Goal: Transaction & Acquisition: Book appointment/travel/reservation

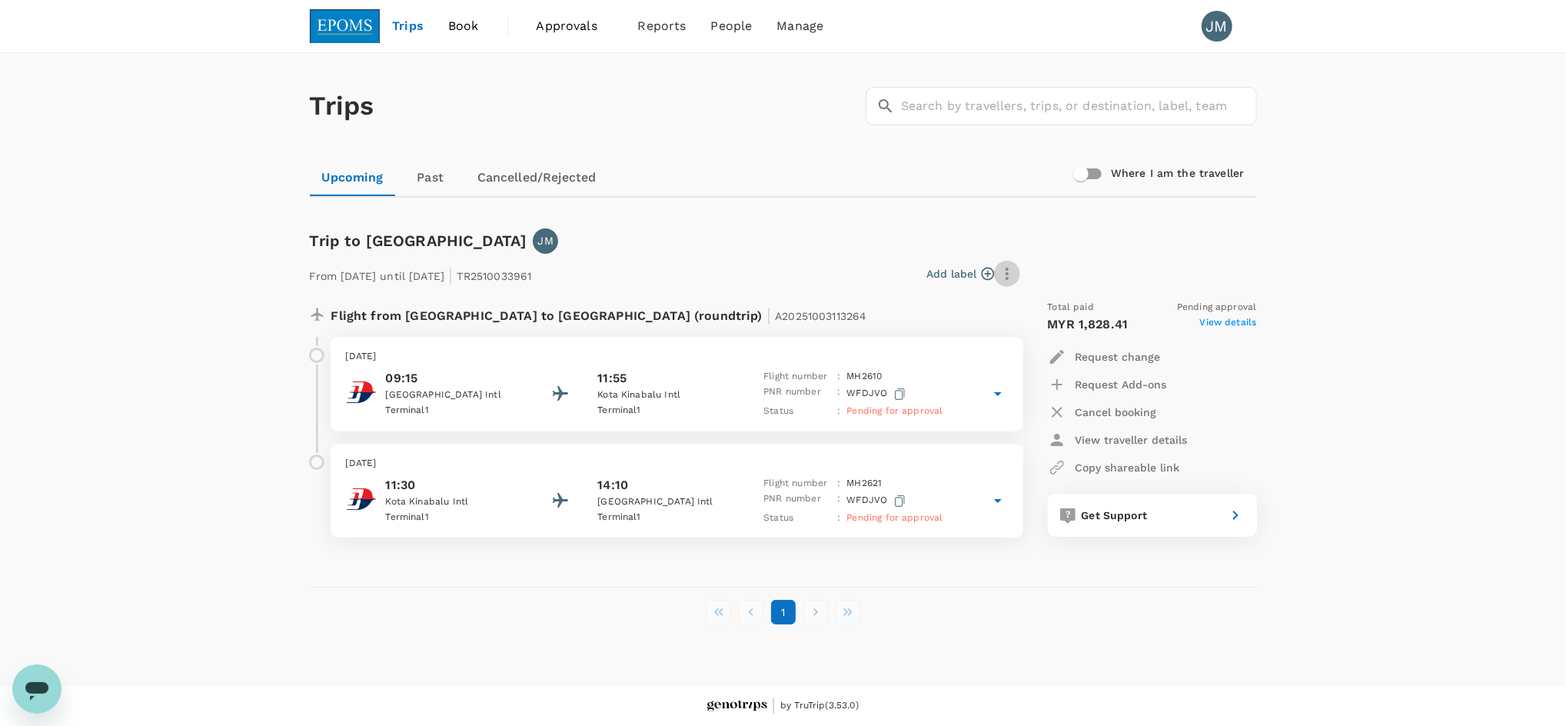
click at [1007, 274] on icon "button" at bounding box center [1007, 274] width 3 height 12
click at [508, 176] on div at bounding box center [783, 363] width 1566 height 726
click at [525, 171] on link "Cancelled/Rejected" at bounding box center [537, 177] width 144 height 37
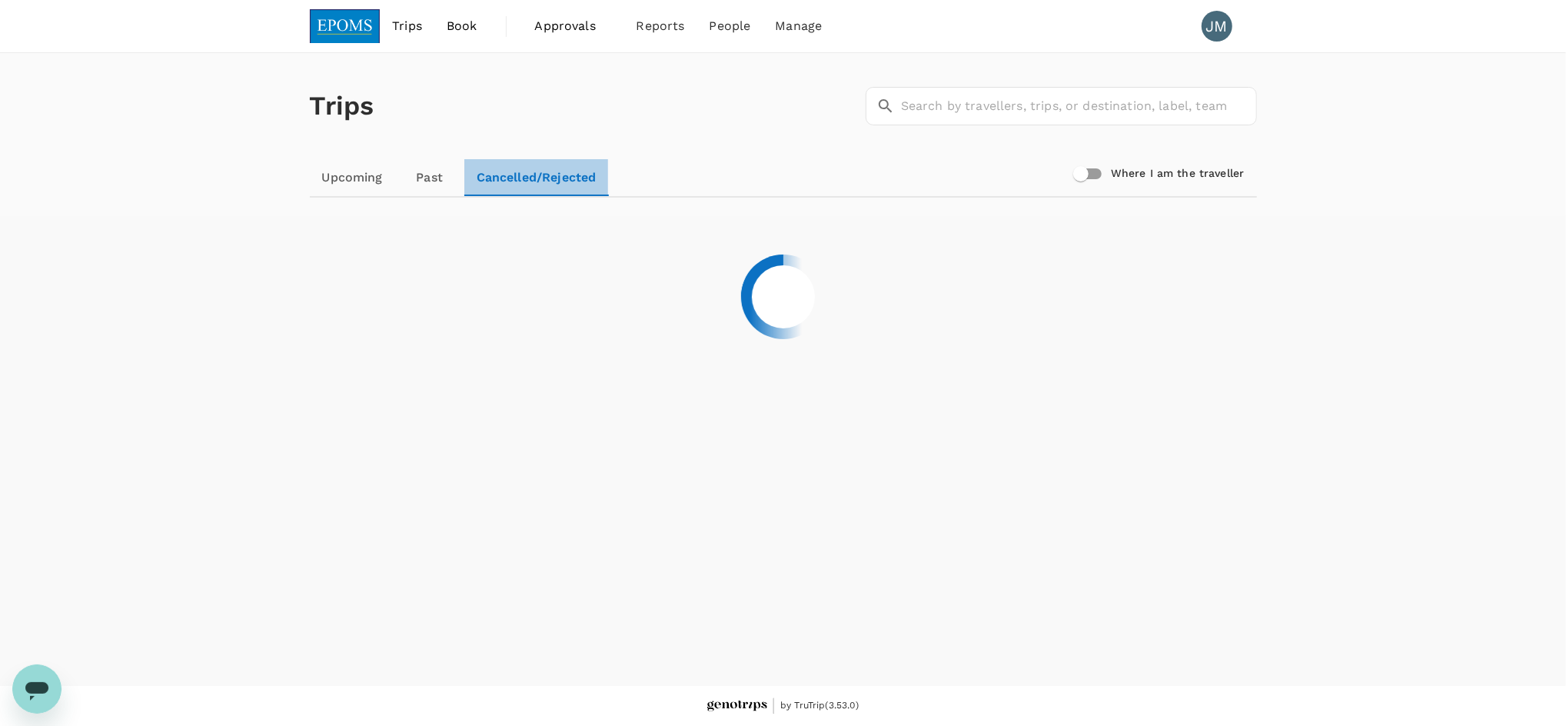
click at [525, 171] on link "Cancelled/Rejected" at bounding box center [536, 177] width 145 height 37
click at [424, 174] on link "Past" at bounding box center [429, 177] width 69 height 37
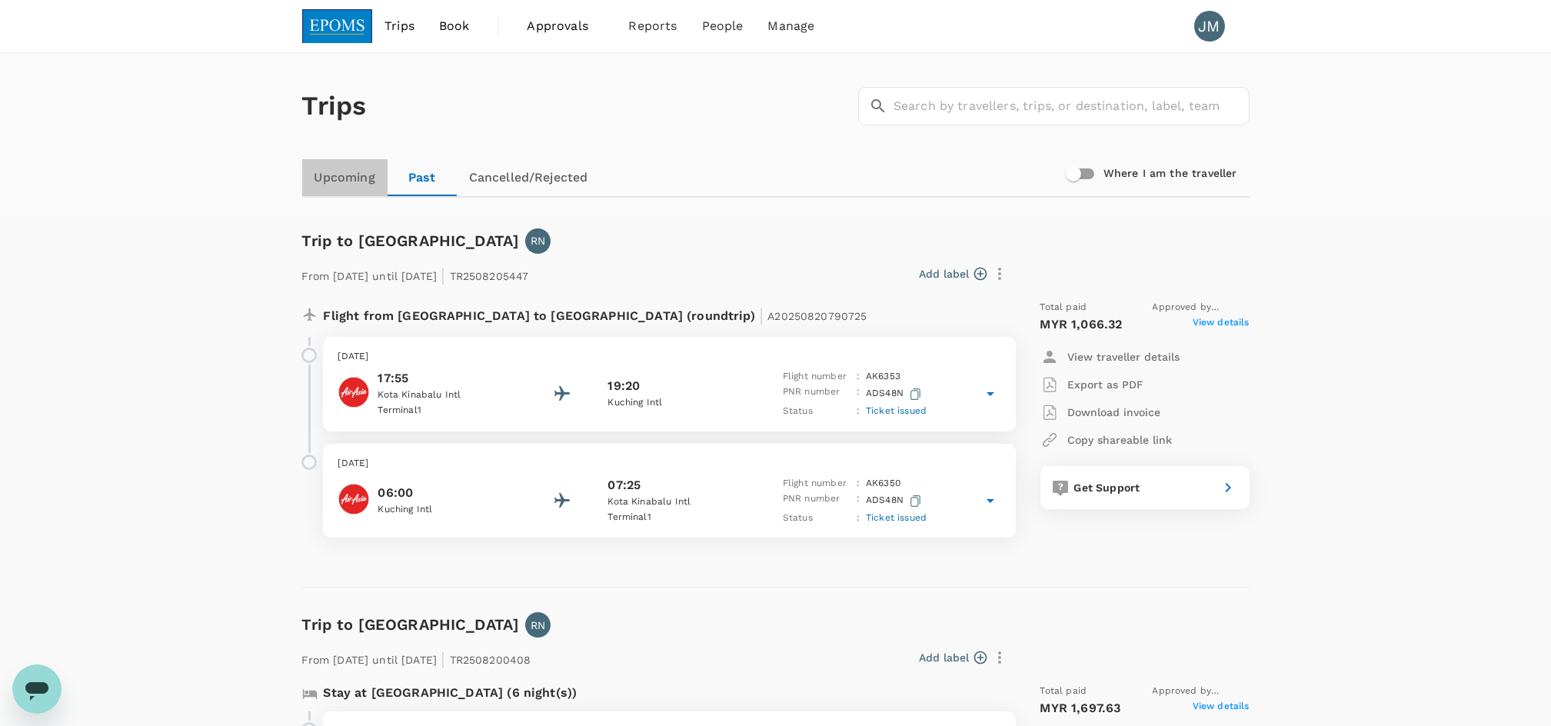
click at [354, 177] on link "Upcoming" at bounding box center [344, 177] width 85 height 37
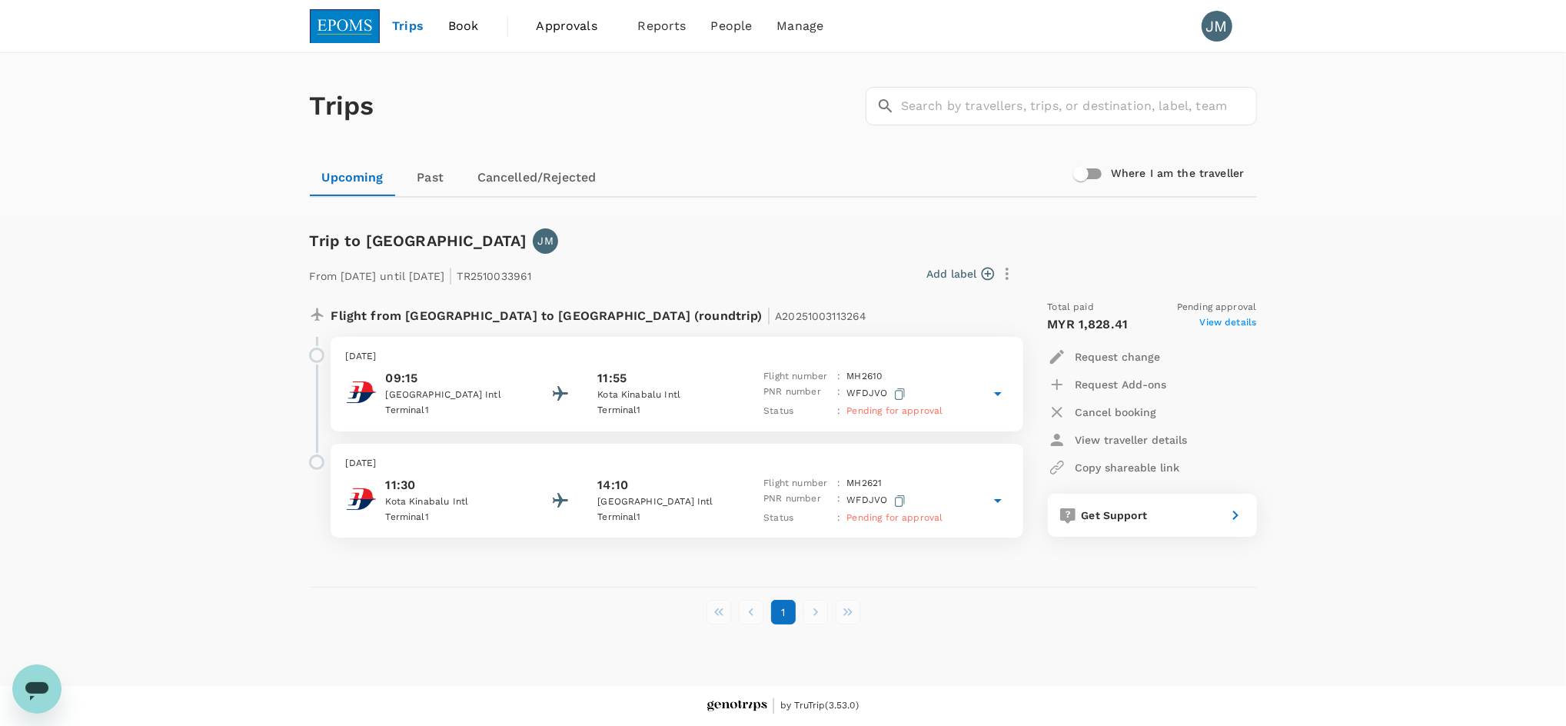
click at [997, 395] on icon at bounding box center [998, 393] width 18 height 18
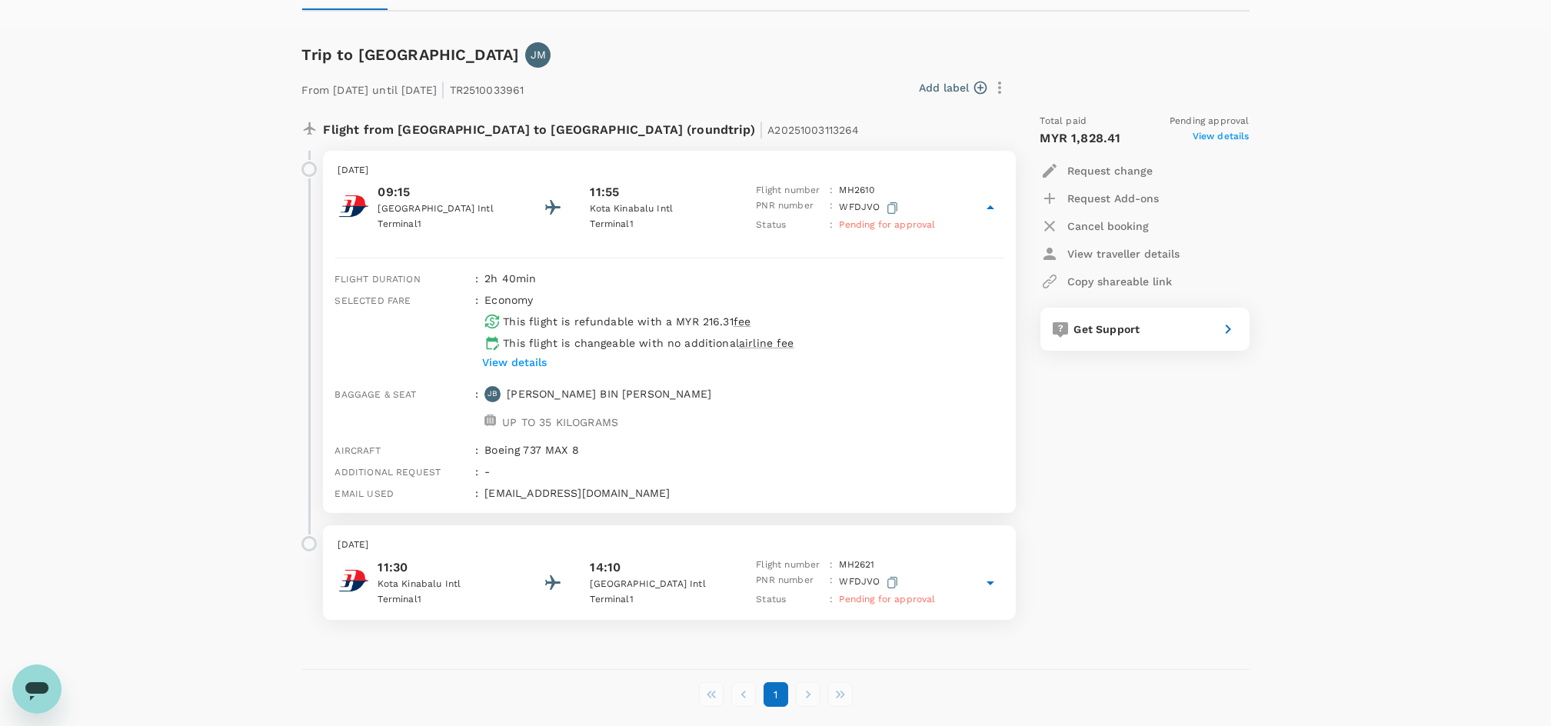
scroll to position [205, 0]
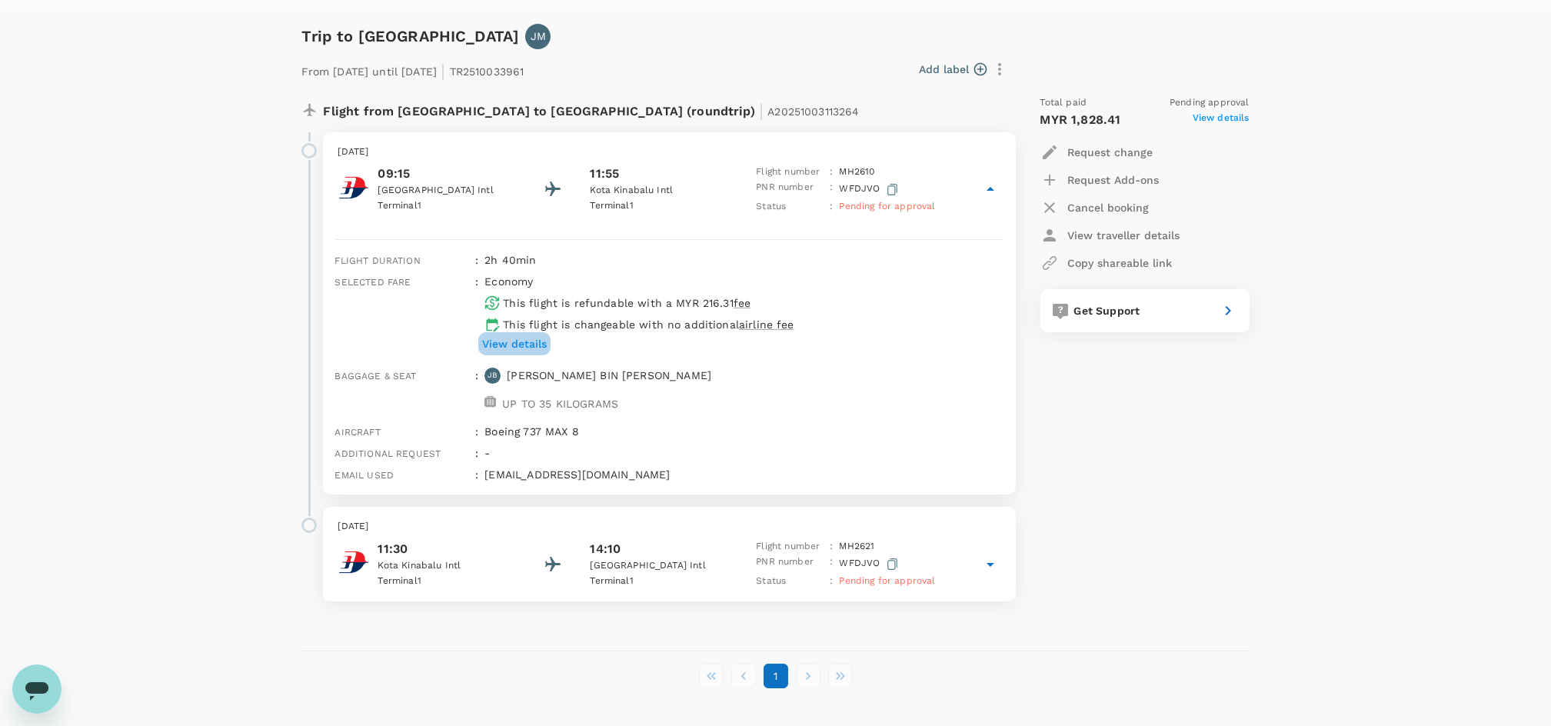
click at [512, 343] on p "View details" at bounding box center [514, 343] width 65 height 15
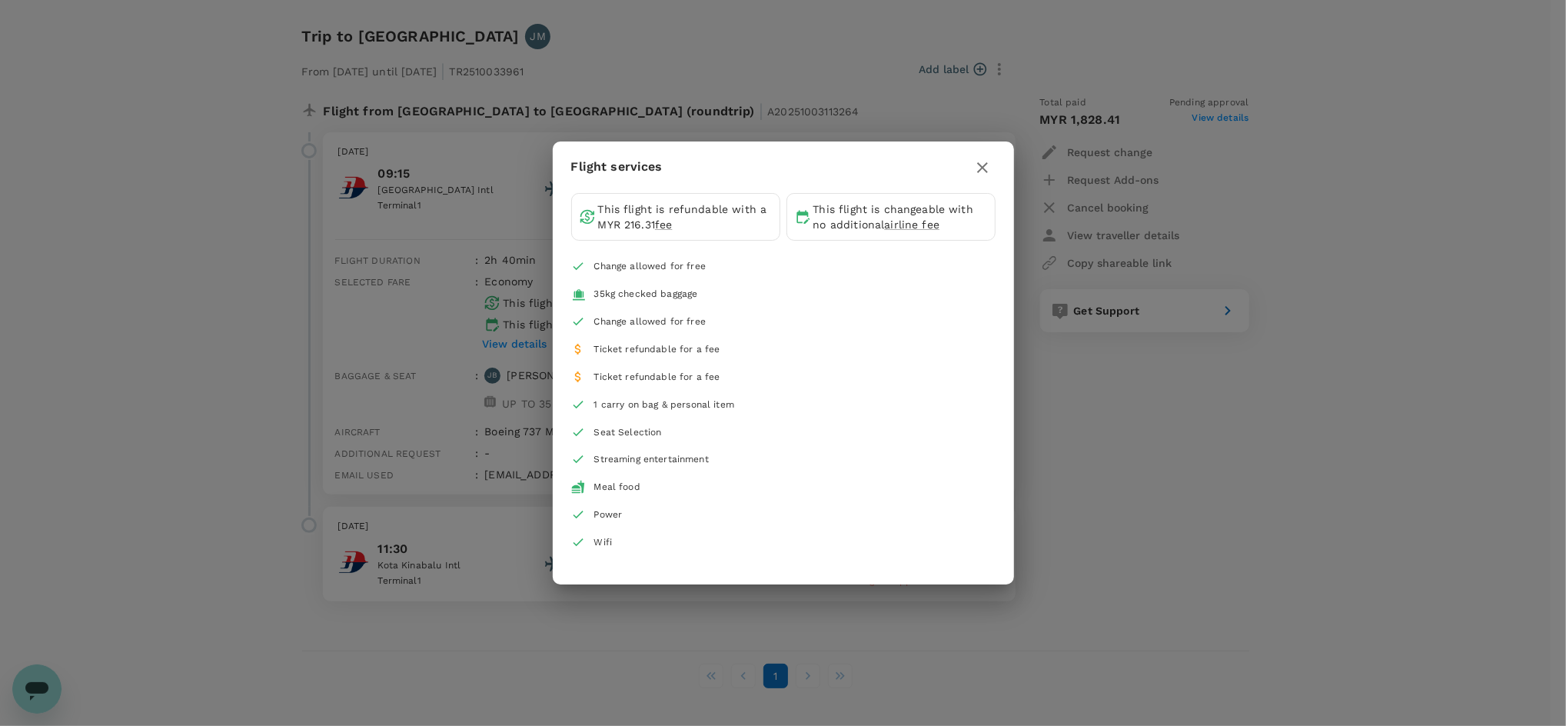
click at [987, 166] on icon "button" at bounding box center [982, 167] width 18 height 18
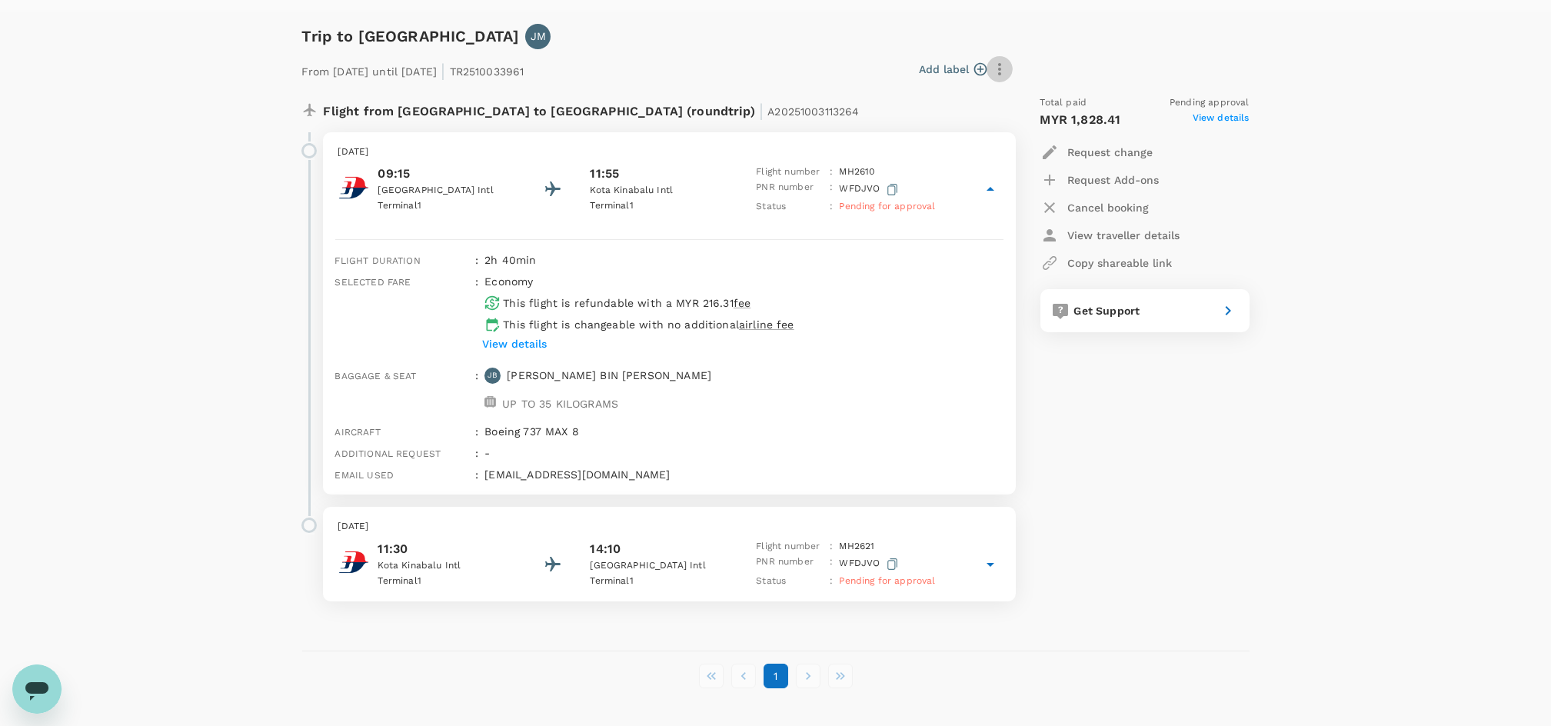
click at [992, 68] on icon "button" at bounding box center [999, 69] width 18 height 18
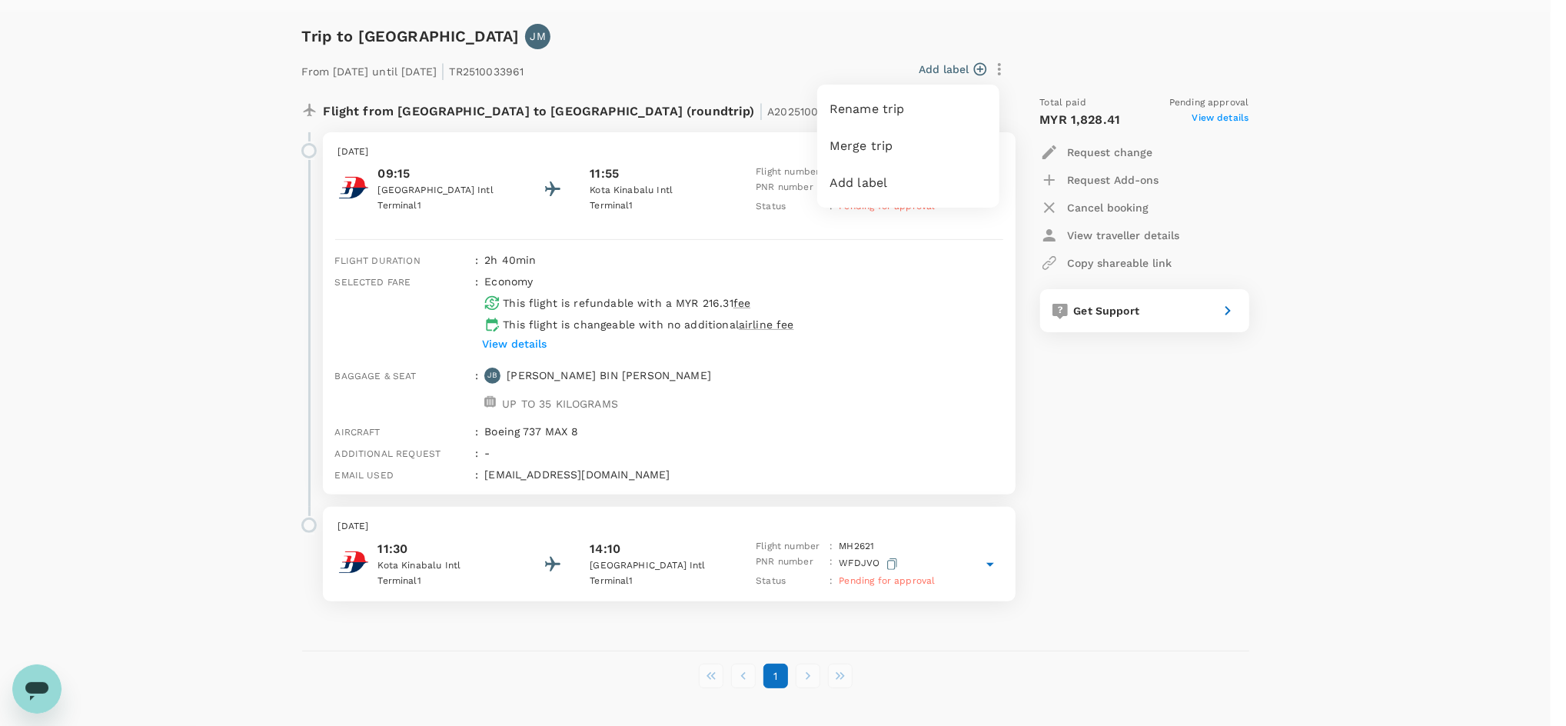
click at [1196, 429] on div at bounding box center [783, 363] width 1566 height 726
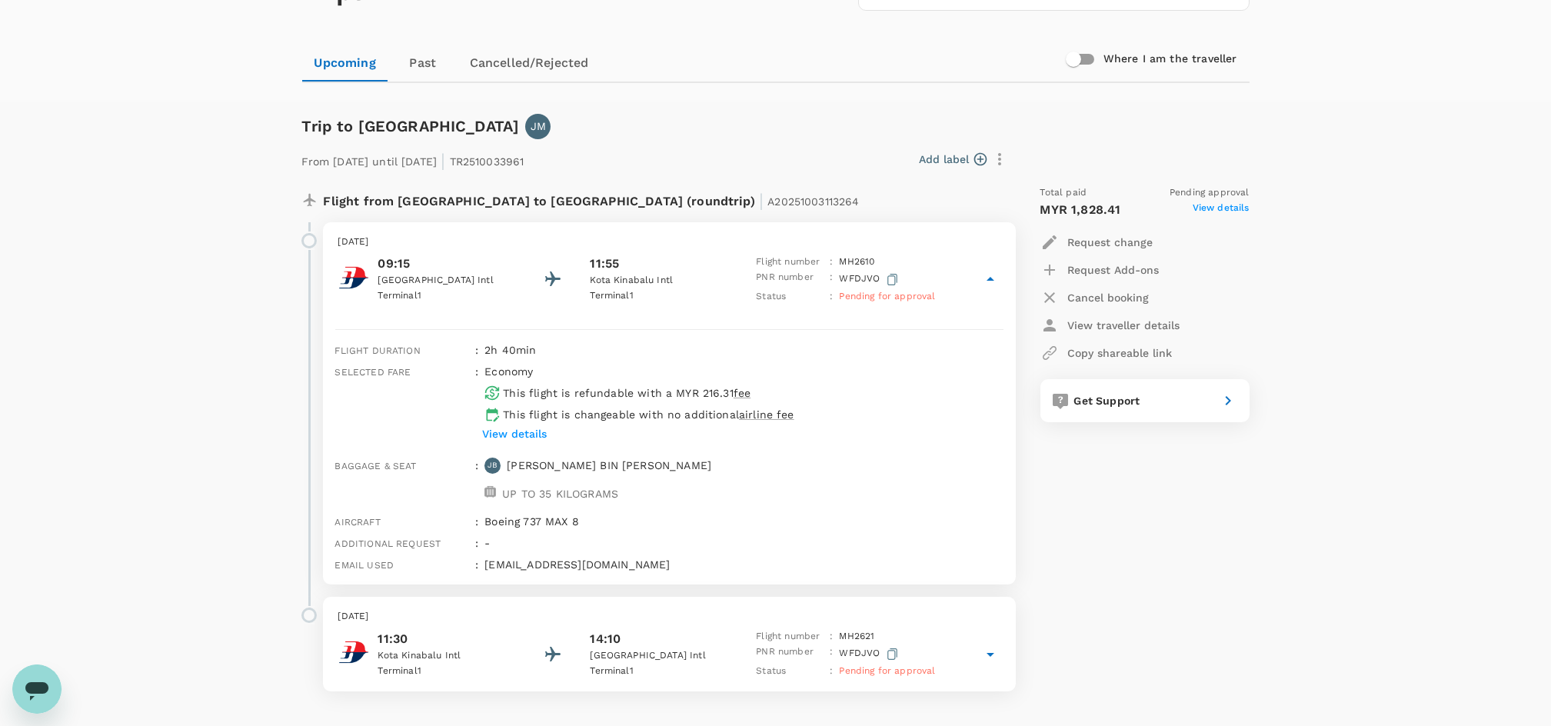
scroll to position [102, 0]
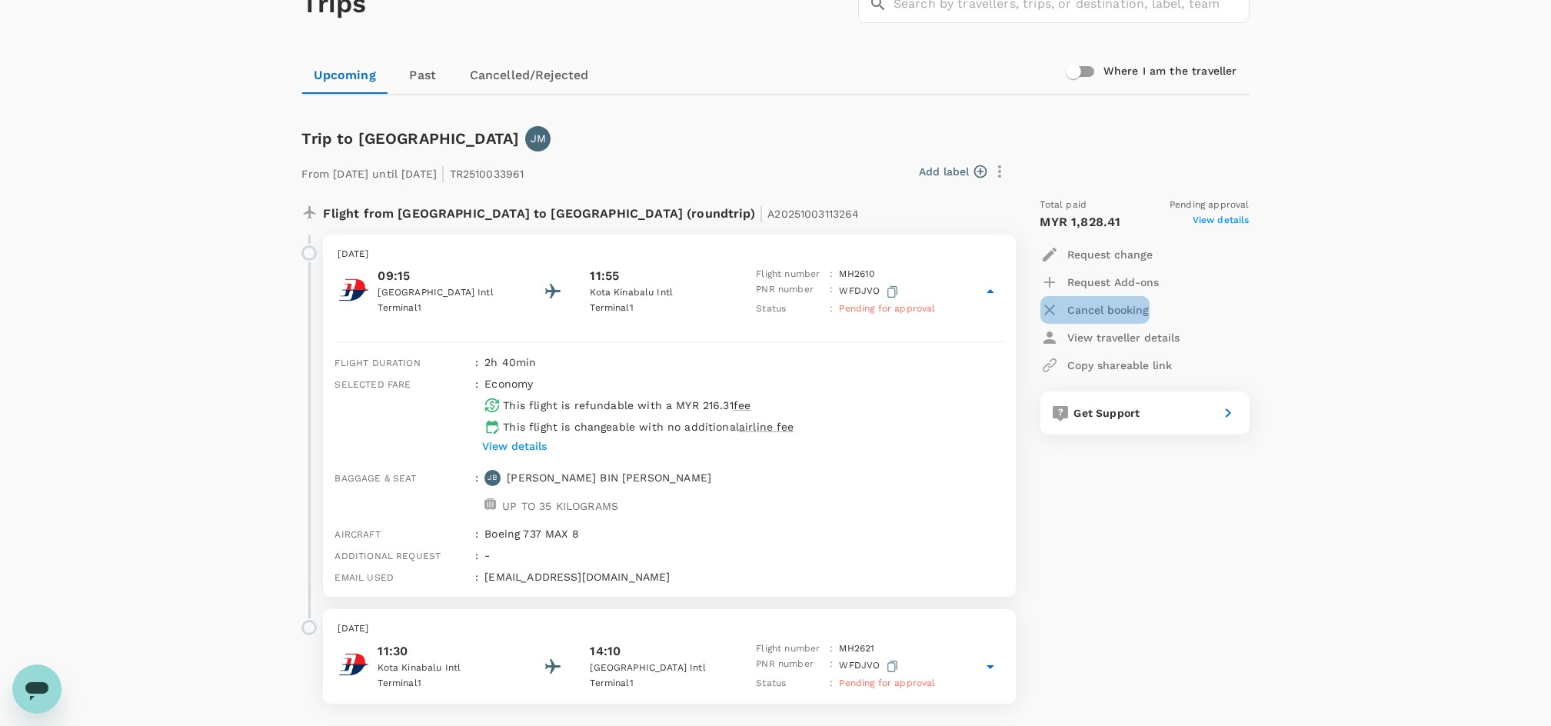
click at [1121, 304] on p "Cancel booking" at bounding box center [1109, 309] width 82 height 15
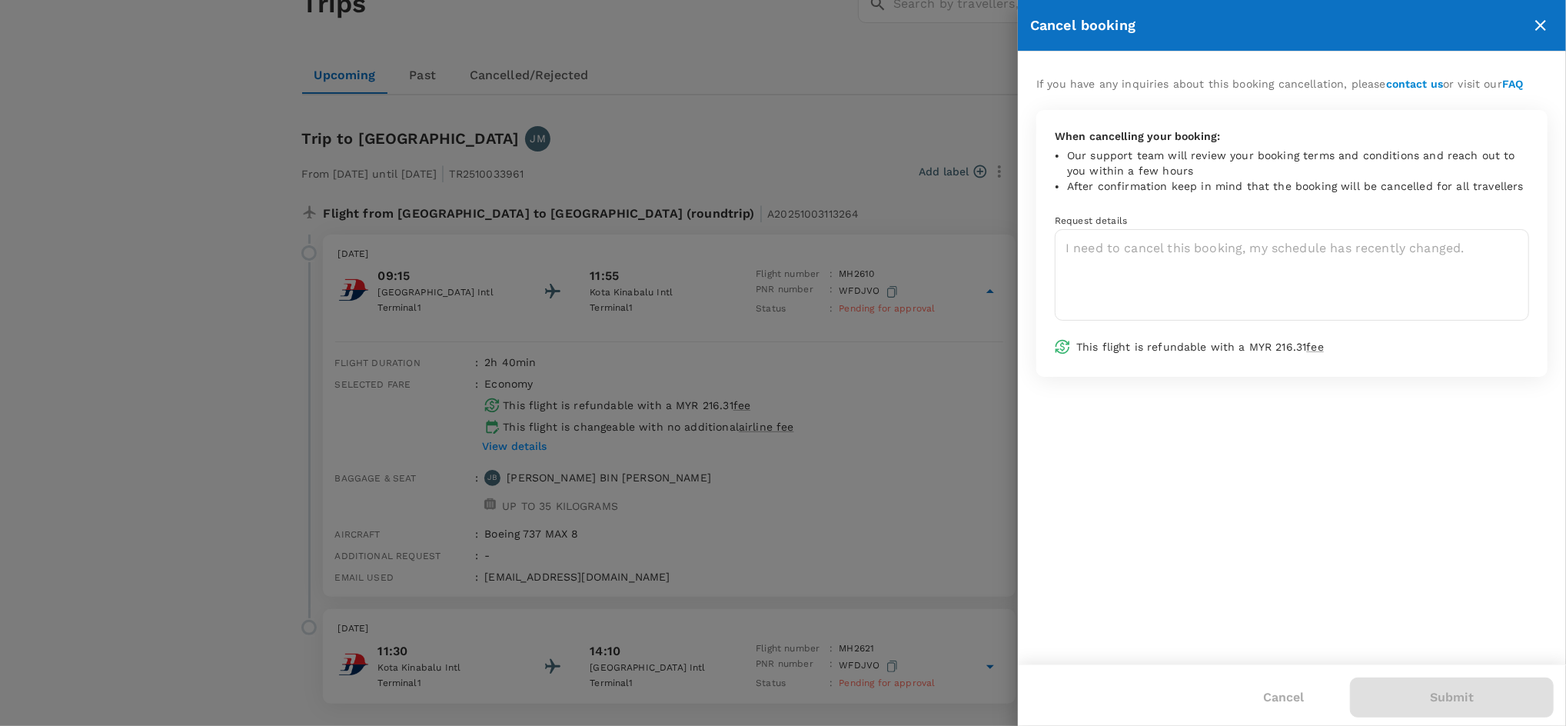
click at [783, 336] on div at bounding box center [783, 363] width 1566 height 726
click at [783, 338] on div at bounding box center [783, 363] width 1566 height 726
click at [1536, 22] on icon "close" at bounding box center [1541, 25] width 18 height 18
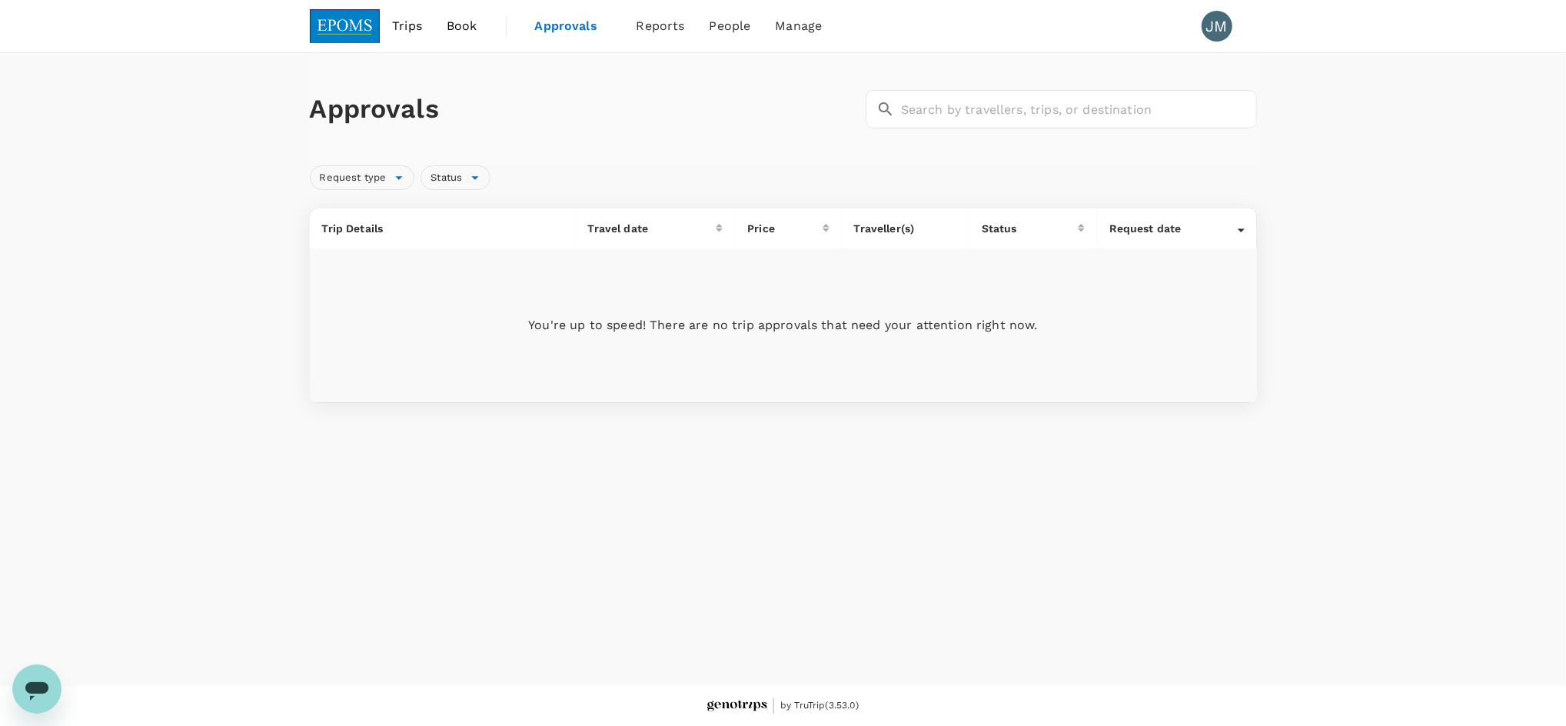
click at [584, 29] on span "Approvals" at bounding box center [573, 26] width 77 height 18
click at [647, 25] on span "Reports" at bounding box center [661, 26] width 48 height 18
click at [644, 85] on span "Bookings" at bounding box center [643, 85] width 55 height 18
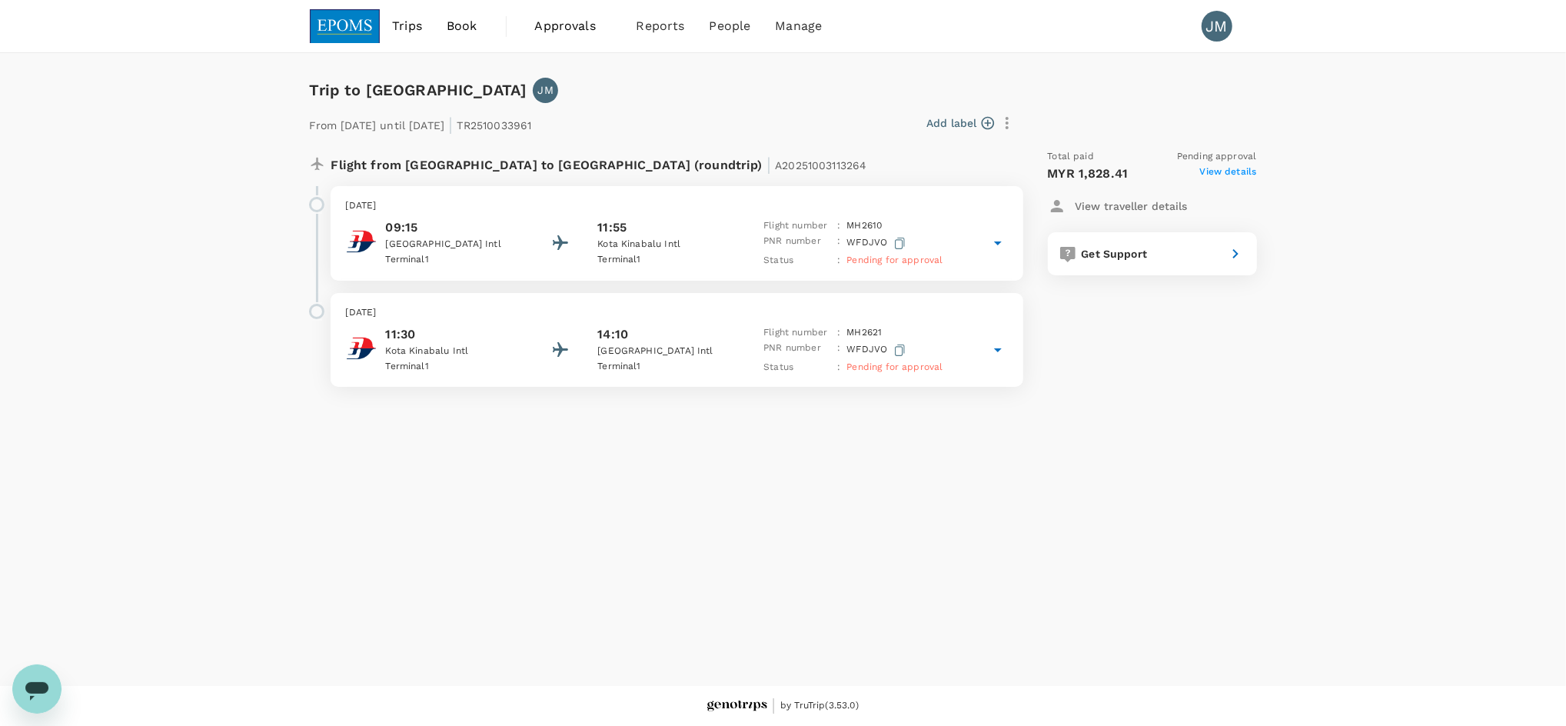
click at [1238, 171] on span "View details" at bounding box center [1228, 174] width 57 height 18
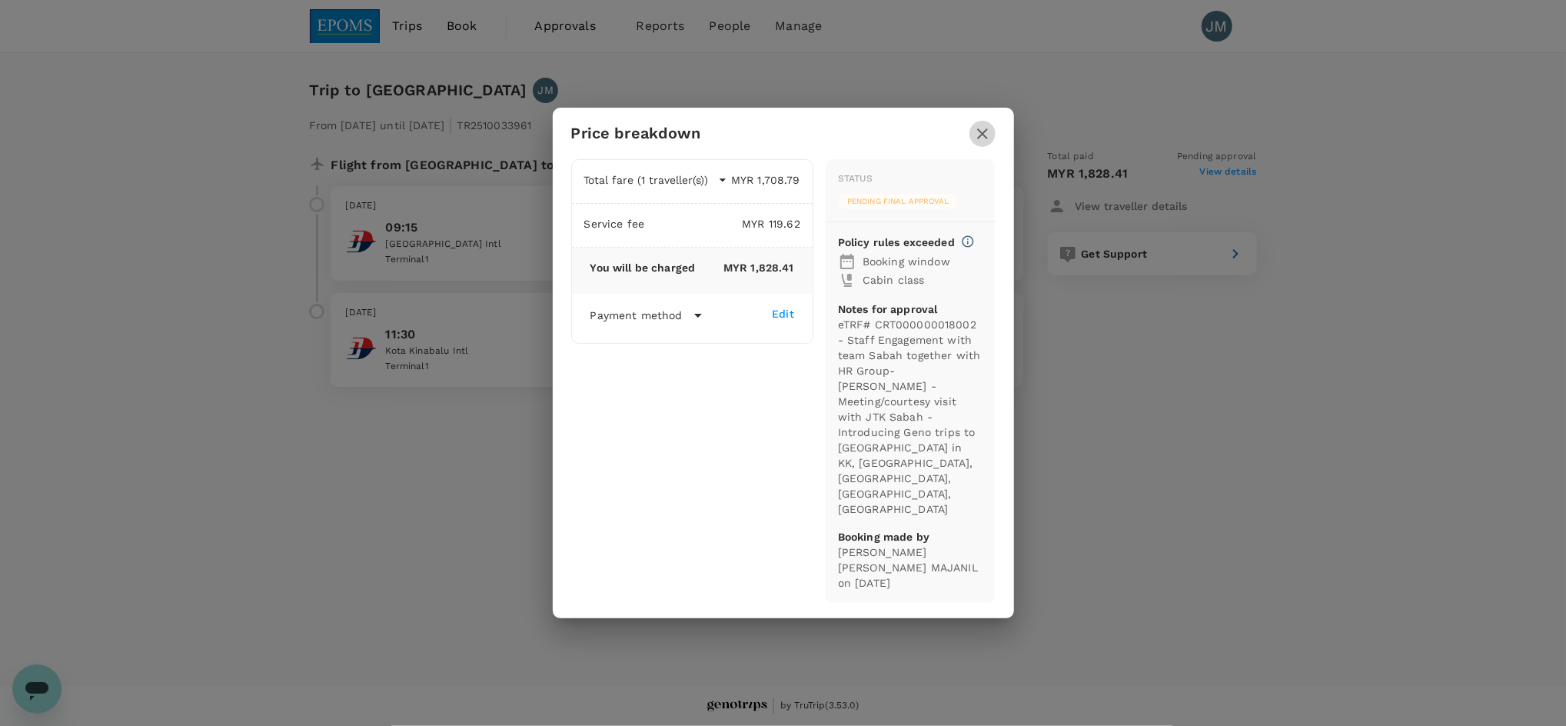
click at [987, 143] on icon "button" at bounding box center [982, 134] width 18 height 18
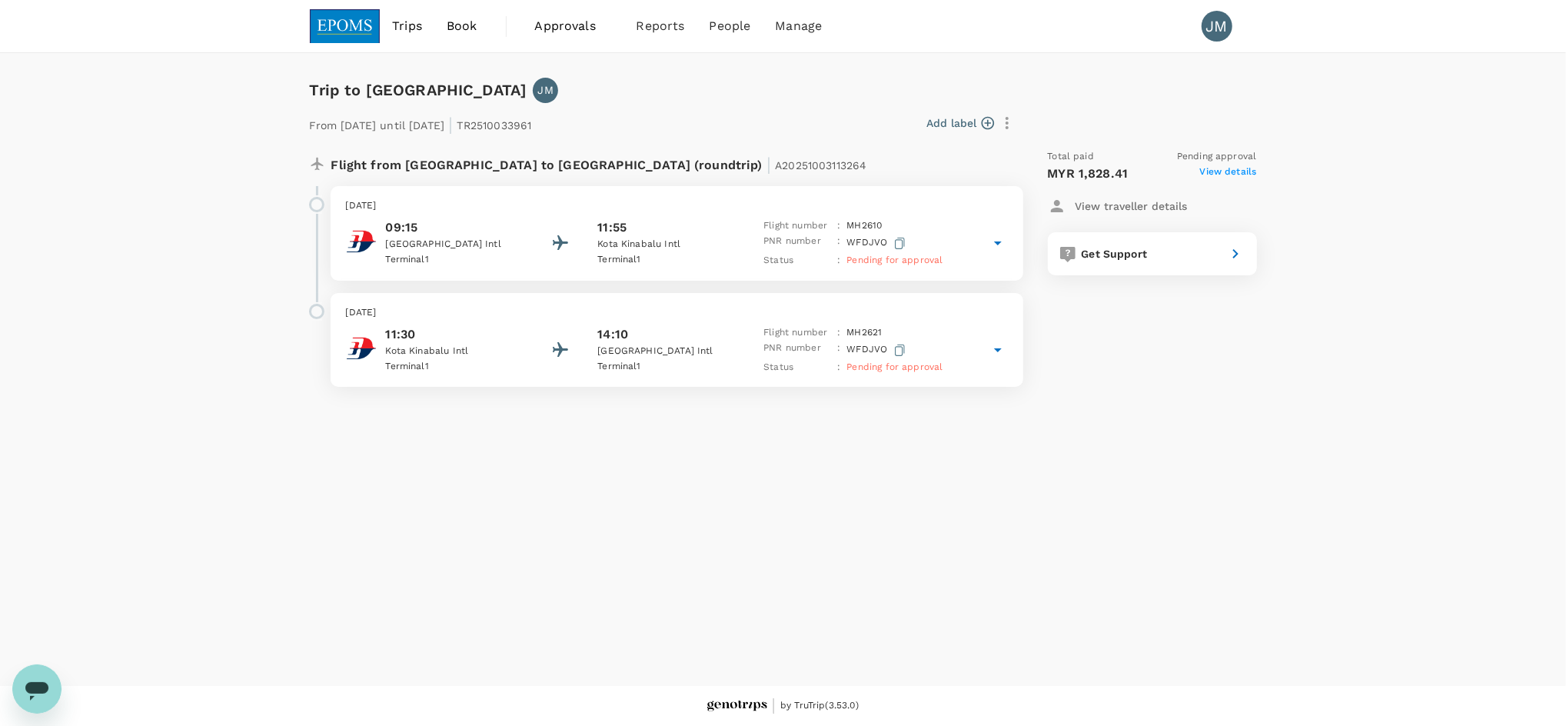
click at [991, 244] on icon at bounding box center [998, 243] width 18 height 18
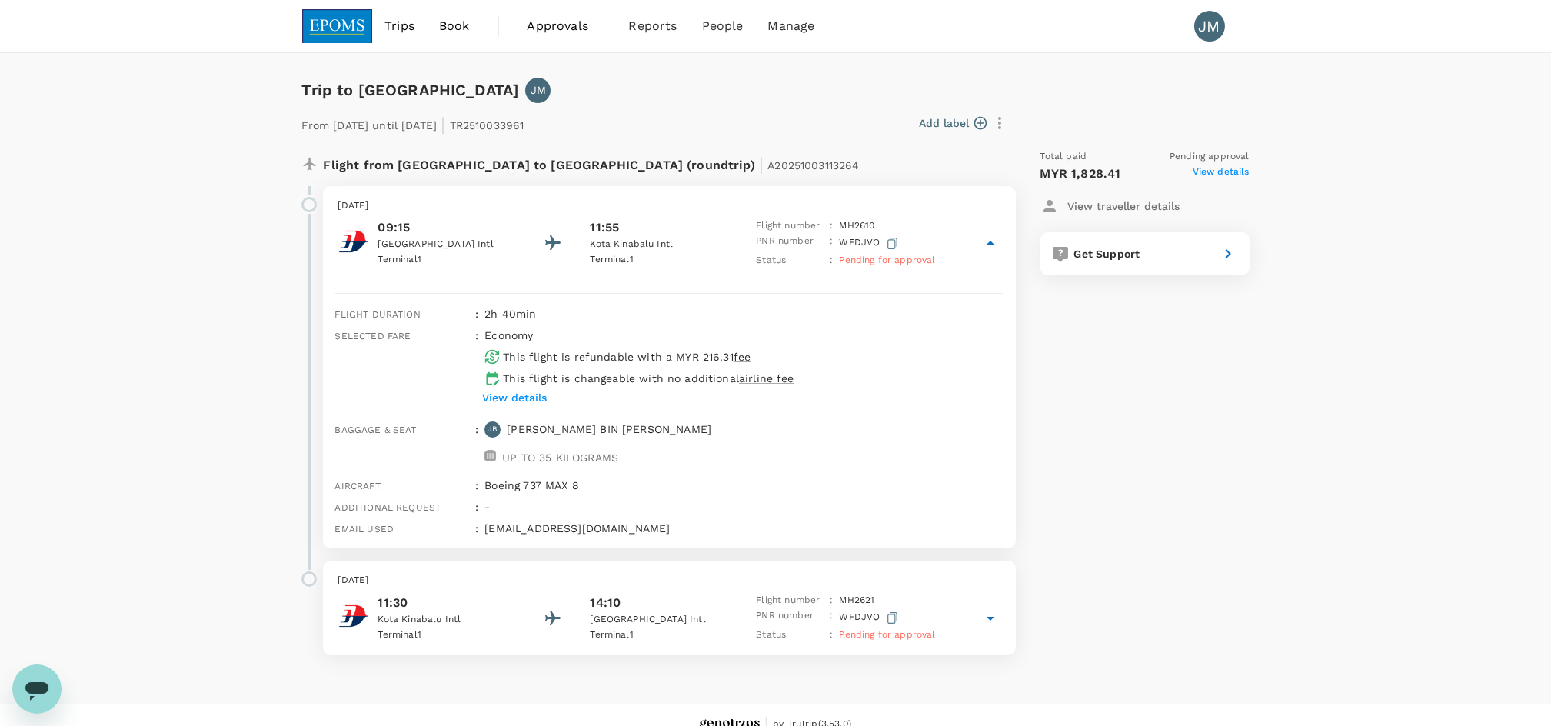
click at [991, 242] on icon at bounding box center [991, 243] width 8 height 4
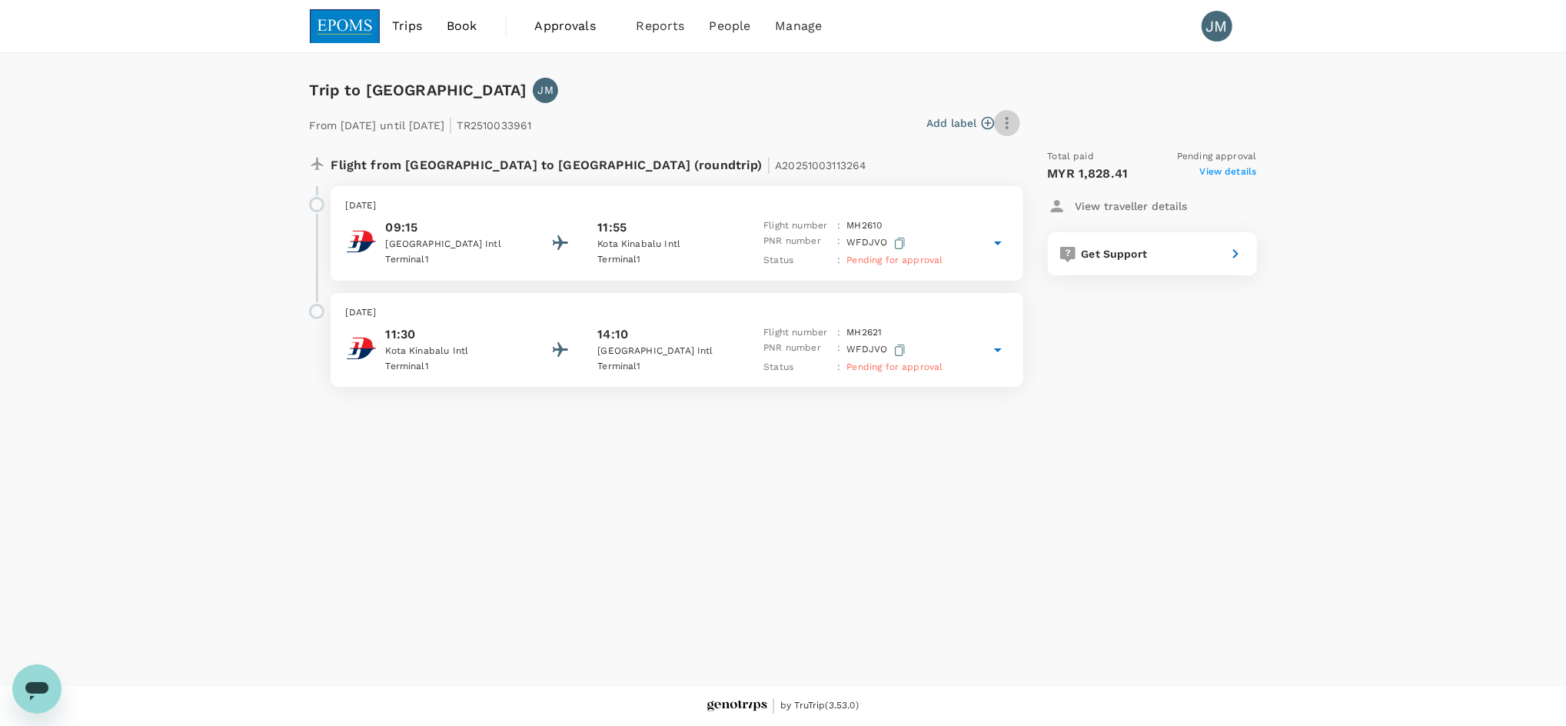
click at [1000, 126] on icon "button" at bounding box center [1007, 123] width 18 height 18
click at [826, 86] on div at bounding box center [783, 363] width 1566 height 726
click at [551, 18] on span "Approvals" at bounding box center [573, 26] width 77 height 18
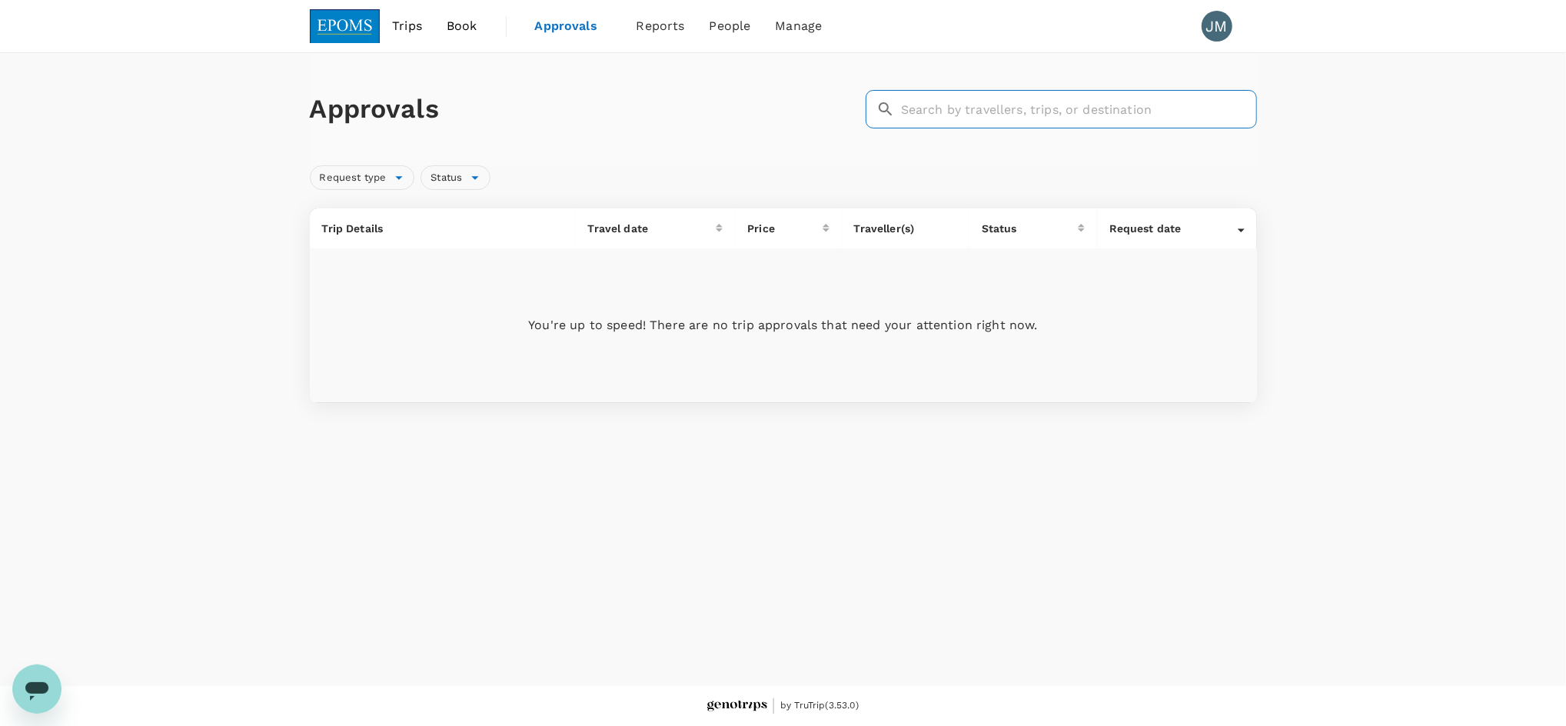
click at [921, 116] on input "text" at bounding box center [1079, 109] width 356 height 38
click at [631, 27] on li "Reports" at bounding box center [660, 26] width 73 height 52
click at [652, 33] on span "Reports" at bounding box center [661, 26] width 48 height 18
click at [643, 77] on span "Bookings" at bounding box center [643, 85] width 55 height 18
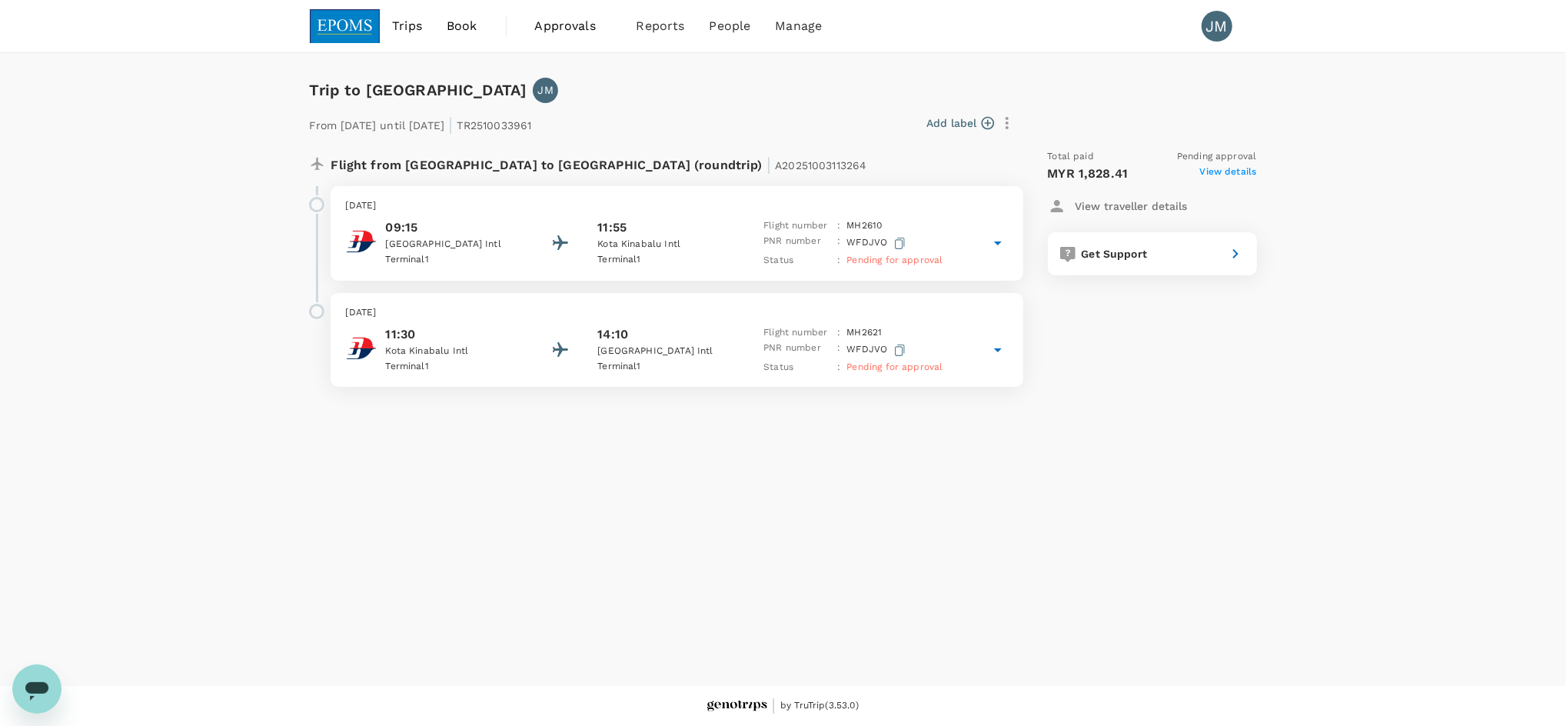
click at [552, 28] on span "Approvals" at bounding box center [573, 26] width 77 height 18
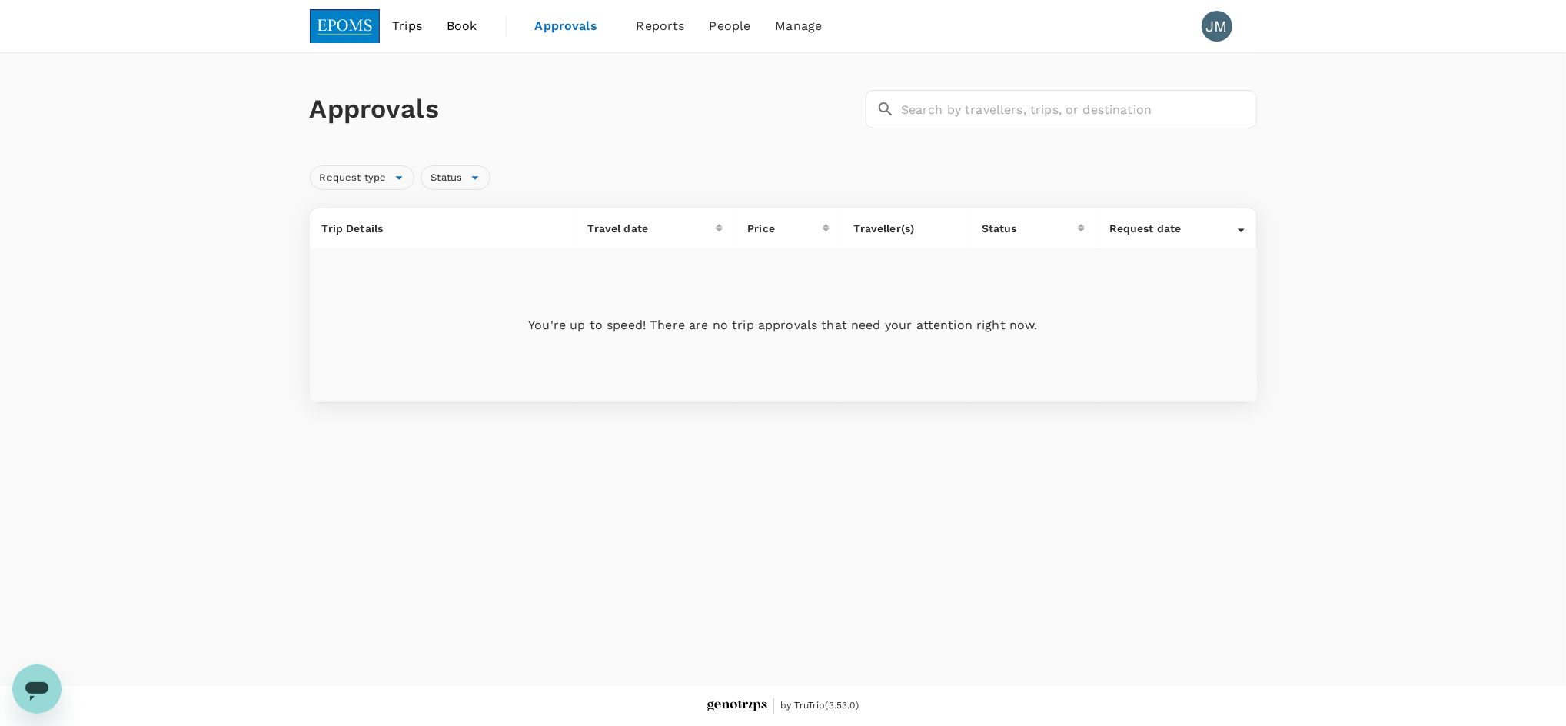
click at [569, 26] on span "Approvals" at bounding box center [573, 26] width 77 height 18
click at [641, 76] on span "Bookings" at bounding box center [643, 85] width 55 height 18
click at [1453, 315] on div "Approvals ​ ​ Request type Status Trip Details Travel date Price Traveller(s) S…" at bounding box center [783, 234] width 1566 height 362
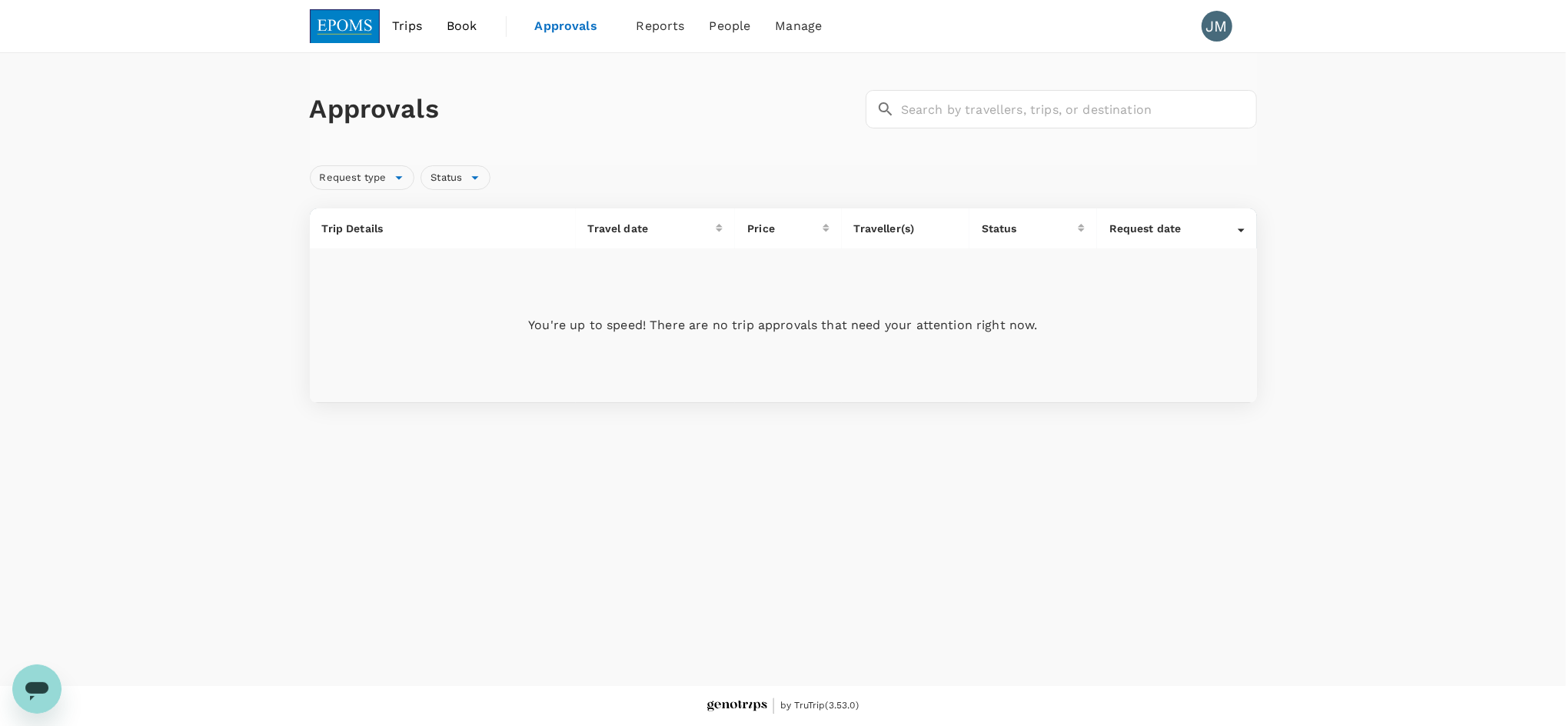
click at [1078, 571] on div "Approvals ​ ​ Request type Status Trip Details Travel date Price Traveller(s) S…" at bounding box center [783, 369] width 1566 height 633
click at [804, 117] on span "Risk & restrictions" at bounding box center [808, 121] width 111 height 18
click at [660, 20] on span "Reports" at bounding box center [661, 26] width 48 height 18
click at [650, 82] on span "Bookings" at bounding box center [643, 85] width 55 height 18
click at [916, 43] on div "Trips Book Approvals 0 Reports People Manage JM" at bounding box center [783, 26] width 947 height 52
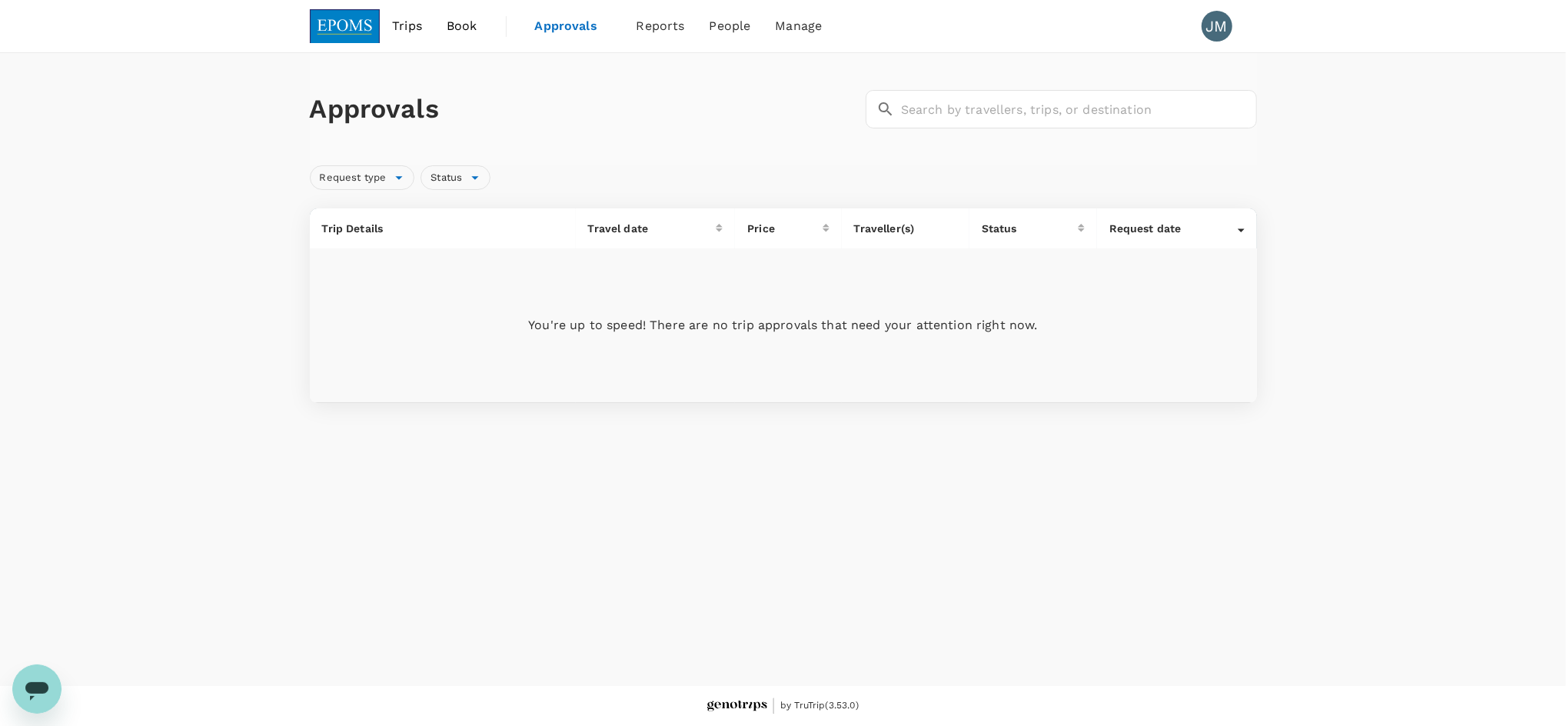
click at [583, 22] on span "Approvals" at bounding box center [573, 26] width 77 height 18
click at [462, 30] on span "Book" at bounding box center [462, 26] width 31 height 18
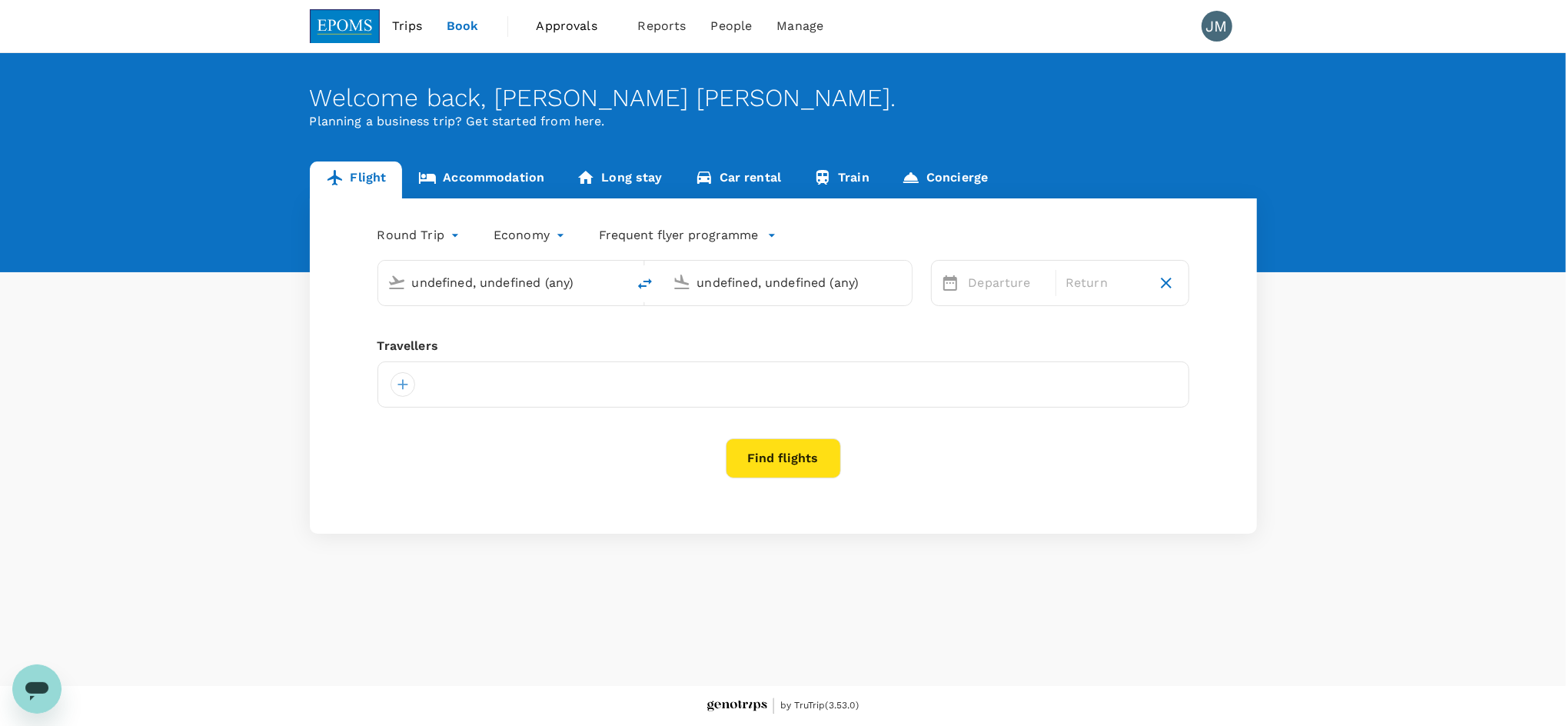
type input "[GEOGRAPHIC_DATA], [GEOGRAPHIC_DATA] (any)"
click at [551, 29] on span "Approvals" at bounding box center [575, 26] width 77 height 18
